Goal: Navigation & Orientation: Find specific page/section

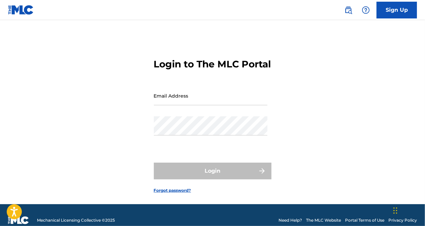
click at [258, 105] on input "Email Address" at bounding box center [210, 95] width 113 height 19
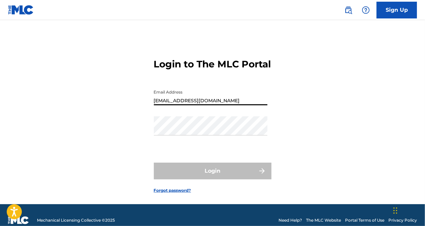
type input "[EMAIL_ADDRESS][DOMAIN_NAME]"
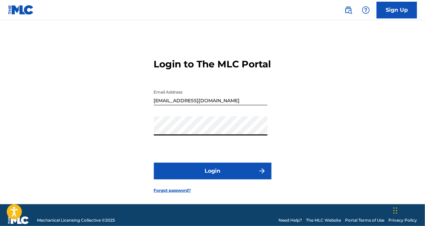
click at [225, 180] on button "Login" at bounding box center [212, 171] width 117 height 17
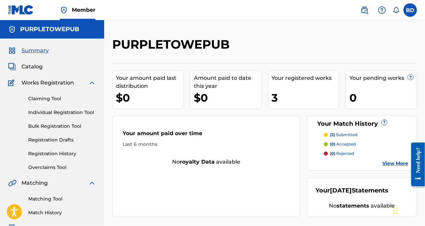
click at [414, 14] on label at bounding box center [409, 9] width 13 height 13
click at [410, 10] on input "BD [PERSON_NAME] [EMAIL_ADDRESS][DOMAIN_NAME] Notification Preferences Profile …" at bounding box center [410, 10] width 0 height 0
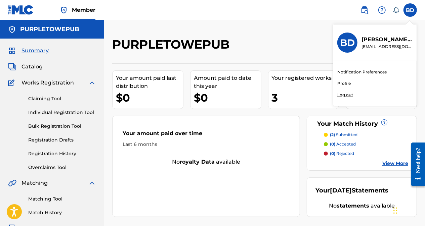
click at [344, 97] on div "Member BD BD [PERSON_NAME] [EMAIL_ADDRESS][DOMAIN_NAME] Notification Preference…" at bounding box center [212, 208] width 425 height 416
